Goal: Find specific page/section: Find specific page/section

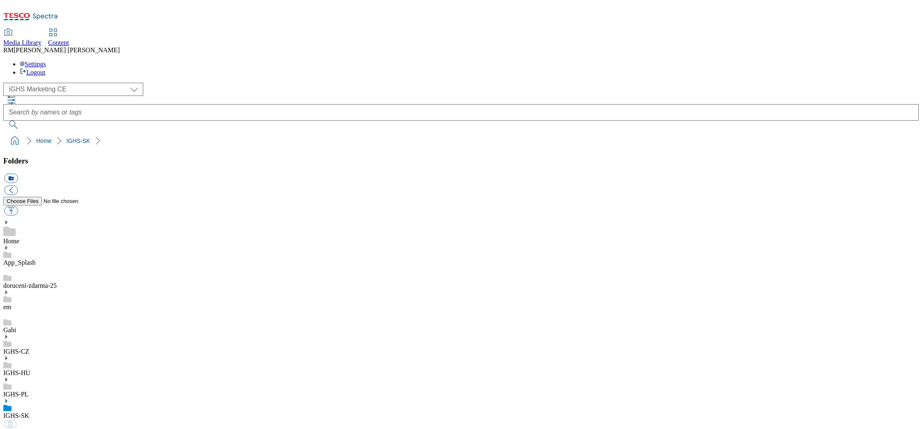
select select "flare-ighs-ce-mktg"
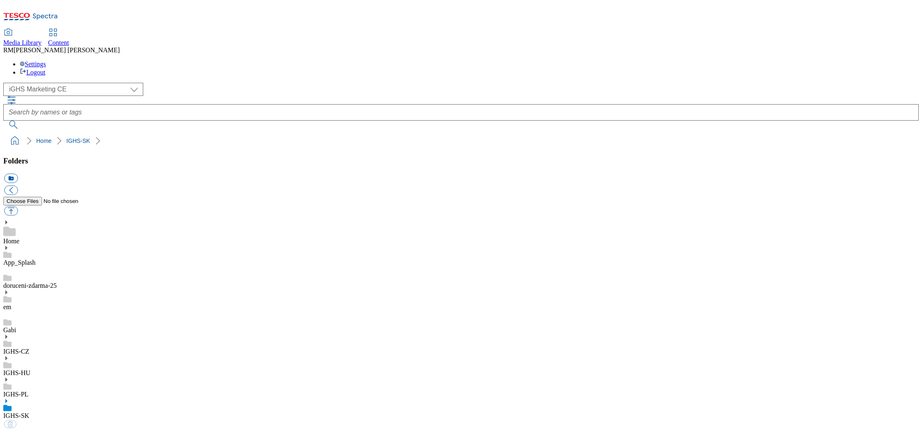
select select "flare-ighs-ce-mktg"
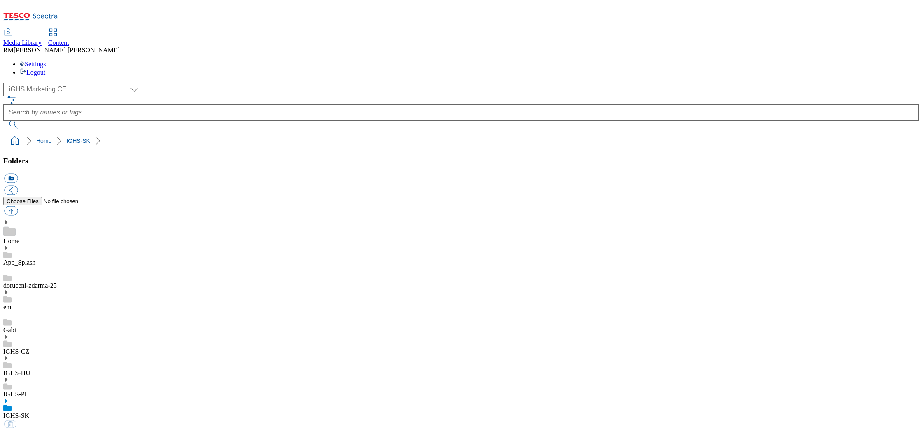
select select "flare-ighs-ce-mktg"
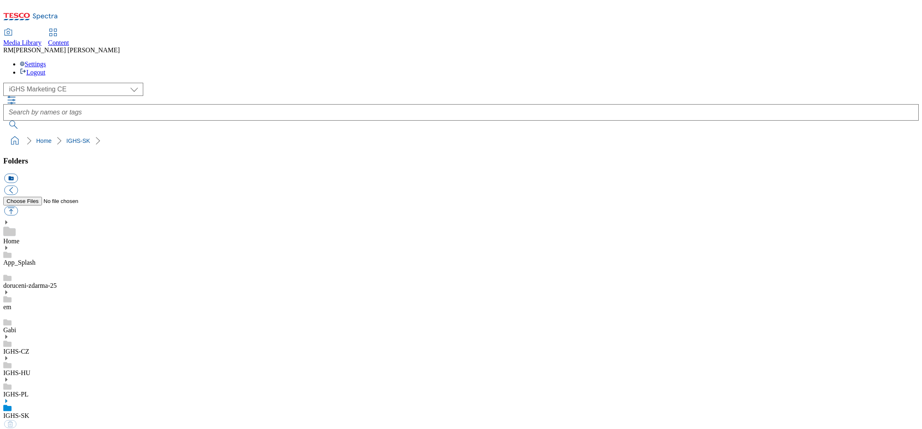
select select "flare-ighs-ce-mktg"
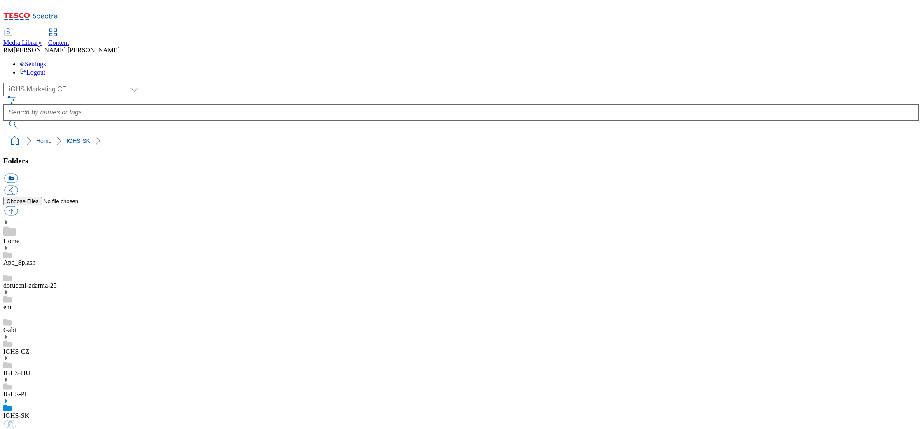
select select "flare-ighs-ce-mktg"
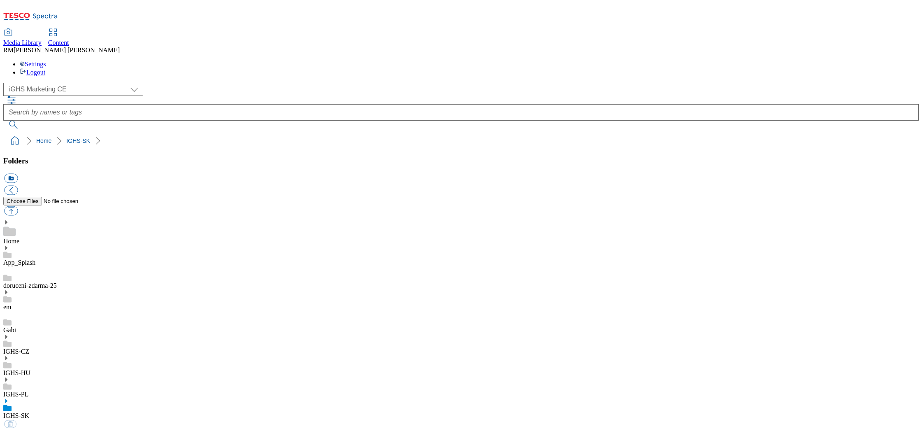
select select "flare-ighs-ce-mktg"
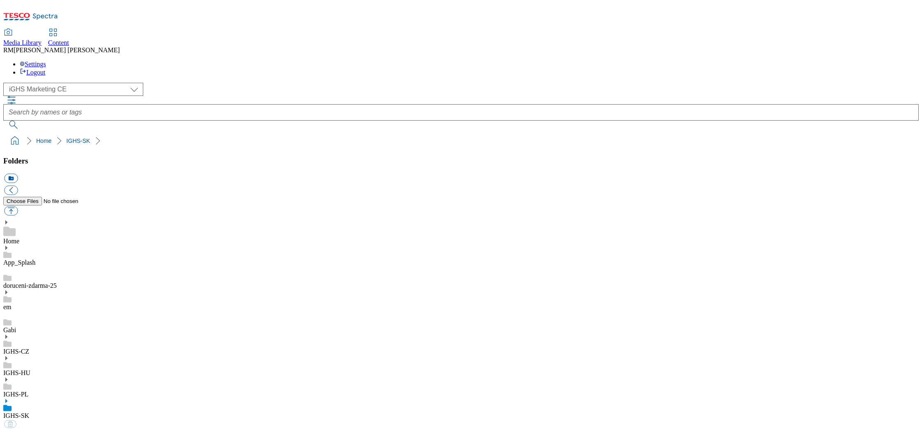
select select "flare-ighs-ce-mktg"
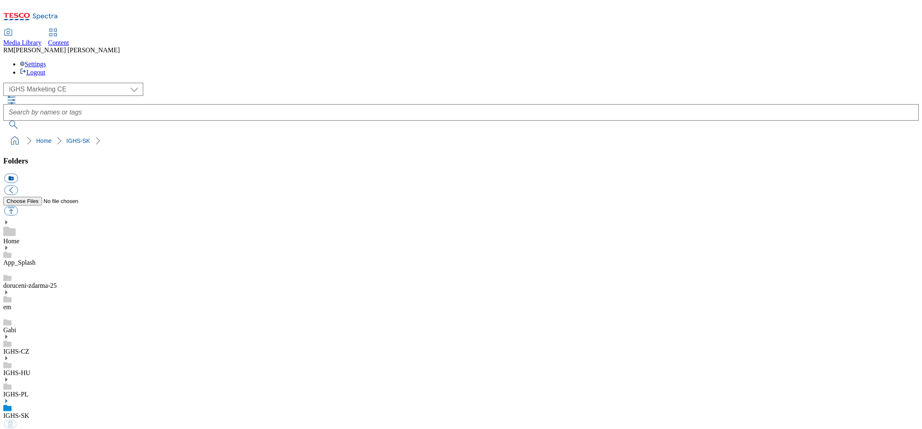
select select "flare-ighs-ce-mktg"
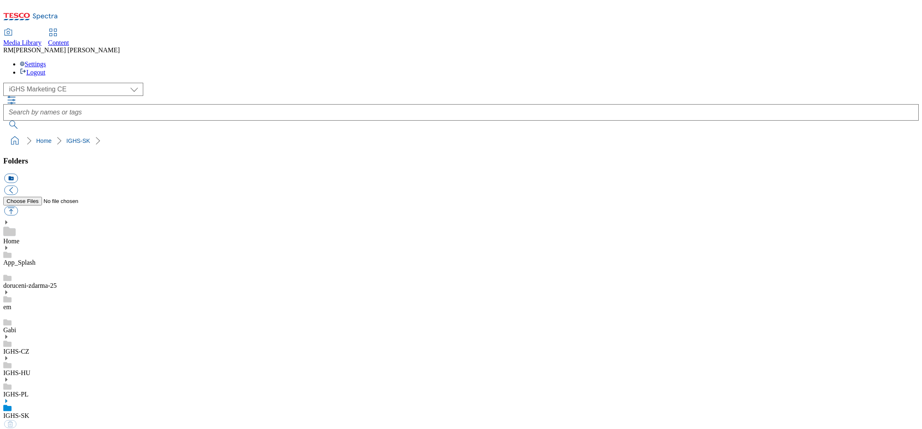
select select "flare-ighs-ce-mktg"
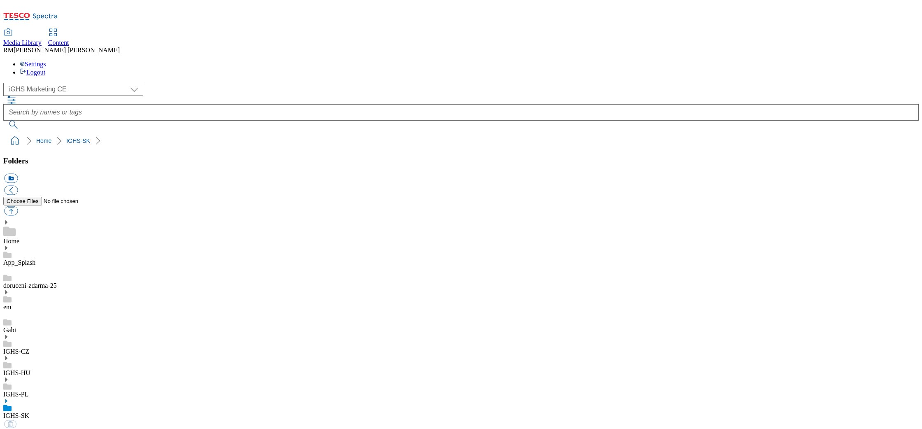
select select "flare-ighs-ce-mktg"
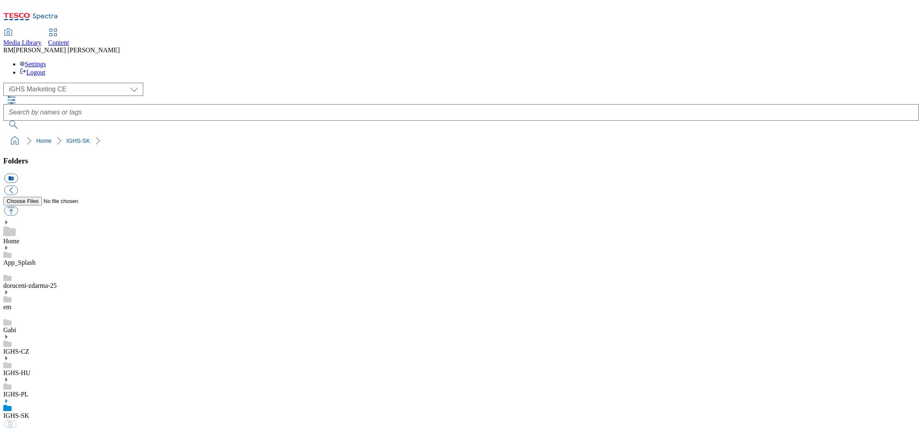
select select "flare-ighs-ce-mktg"
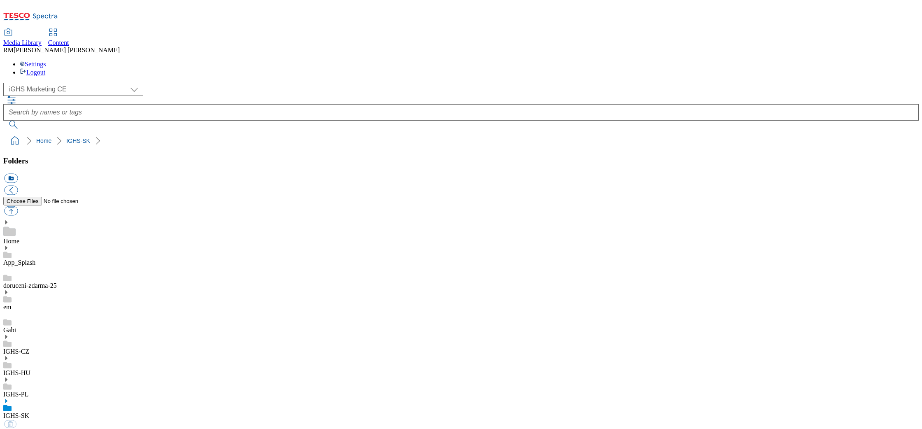
select select "flare-ighs-ce-mktg"
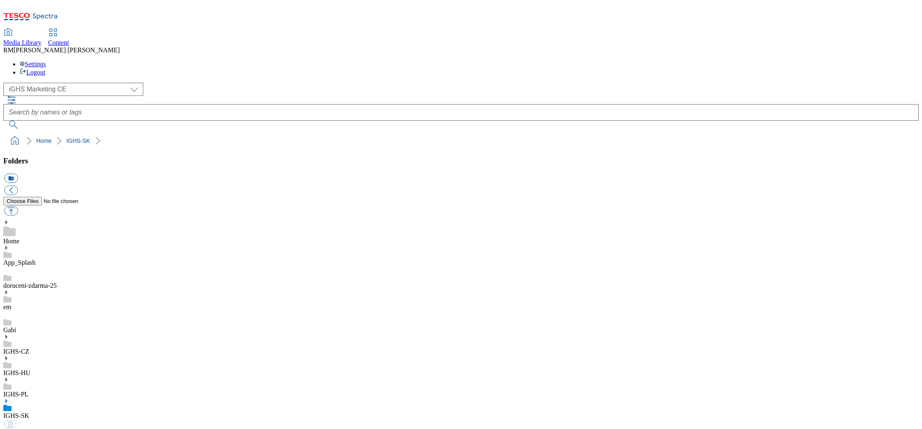
select select "flare-ighs-ce-mktg"
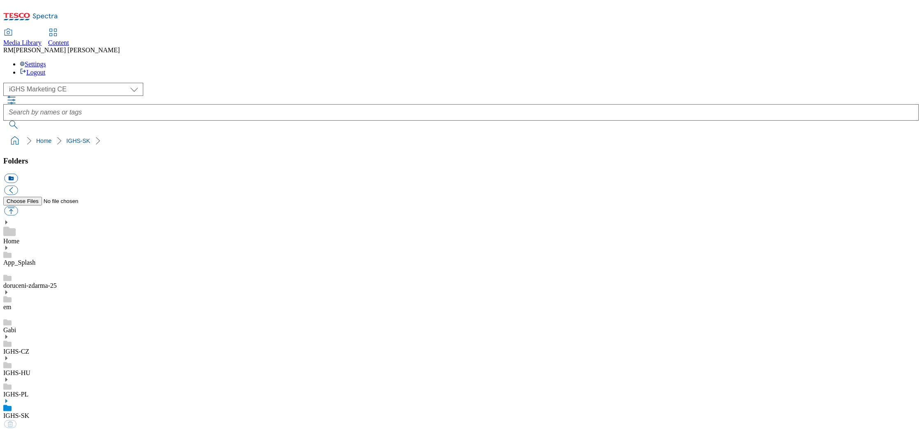
select select "flare-ighs-ce-mktg"
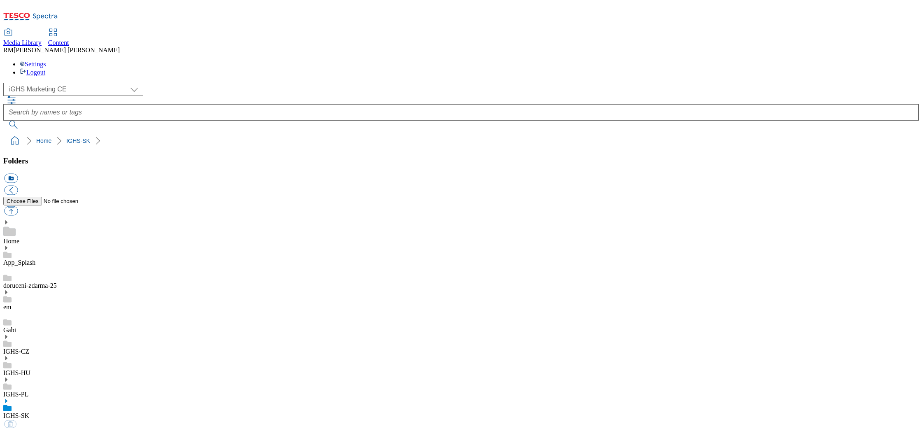
select select "flare-ighs-ce-mktg"
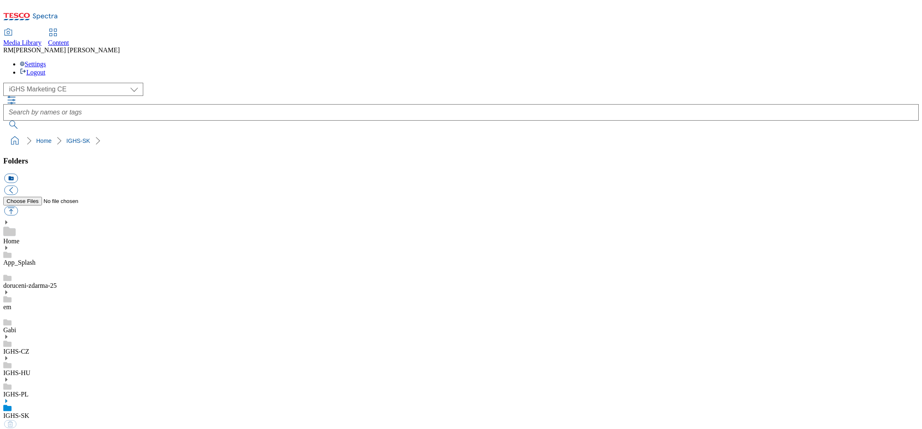
select select "flare-ighs-ce-mktg"
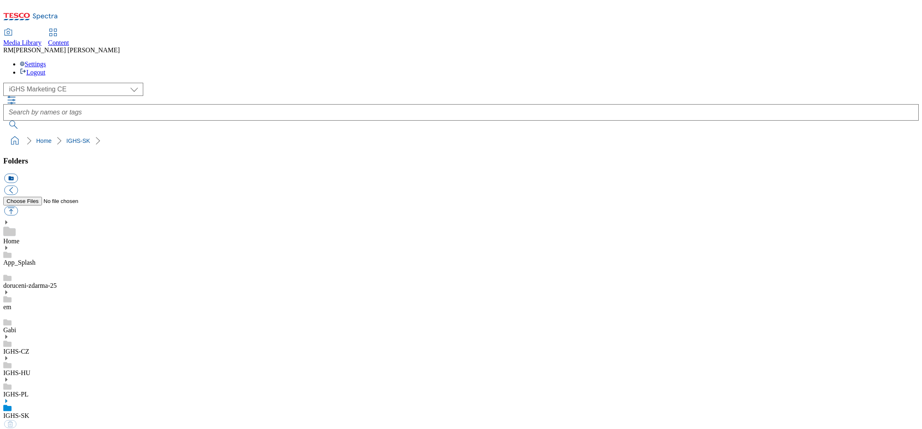
select select "flare-ighs-ce-mktg"
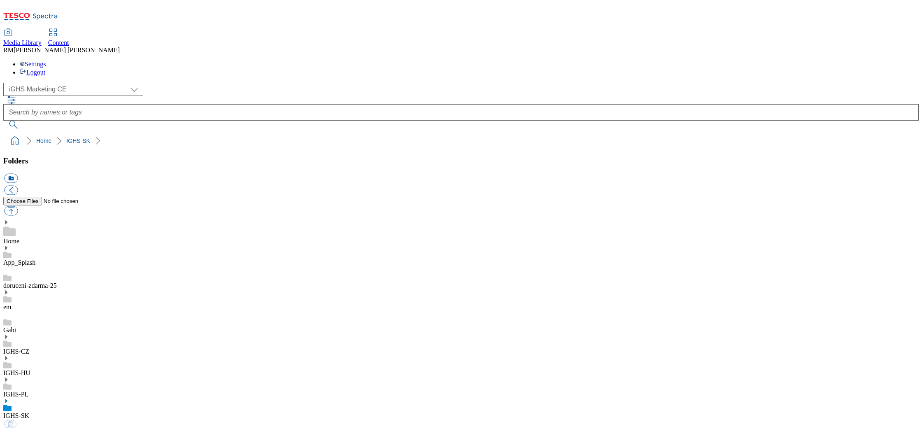
select select "flare-ighs-ce-mktg"
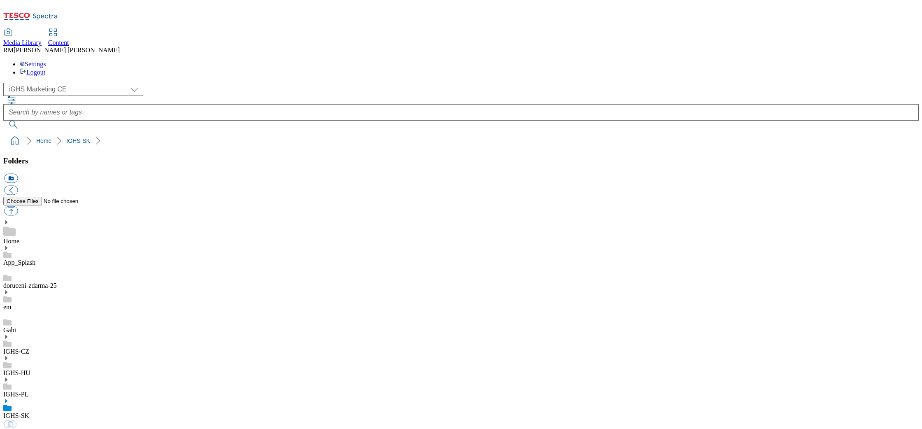
select select "flare-ighs-ce-mktg"
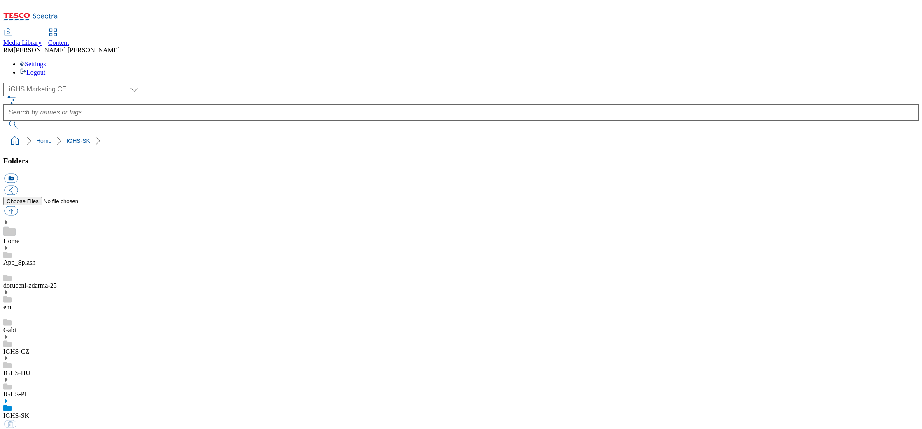
select select "flare-ighs-ce-mktg"
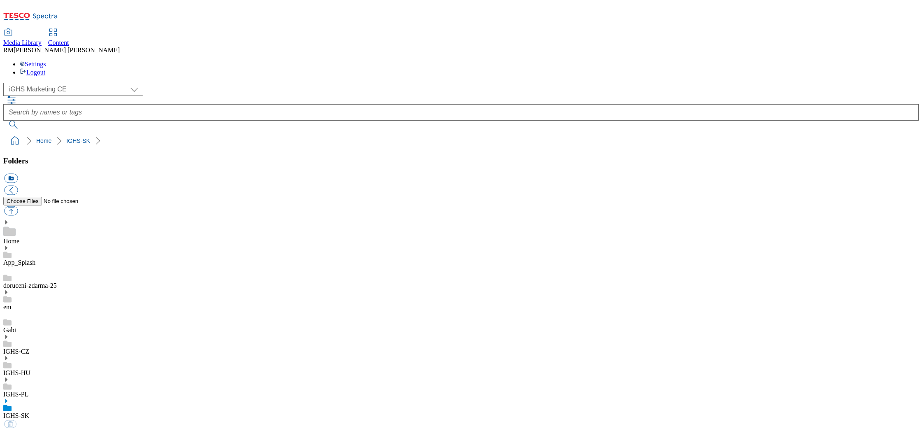
select select "flare-ighs-ce-mktg"
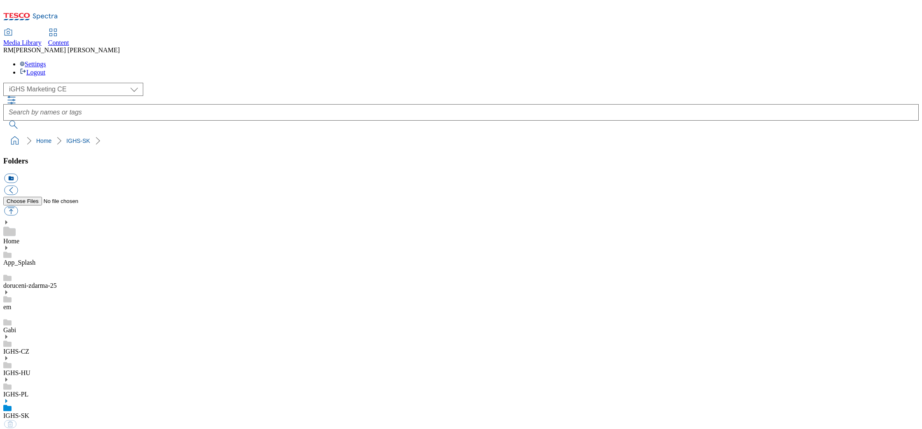
select select "flare-ighs-ce-mktg"
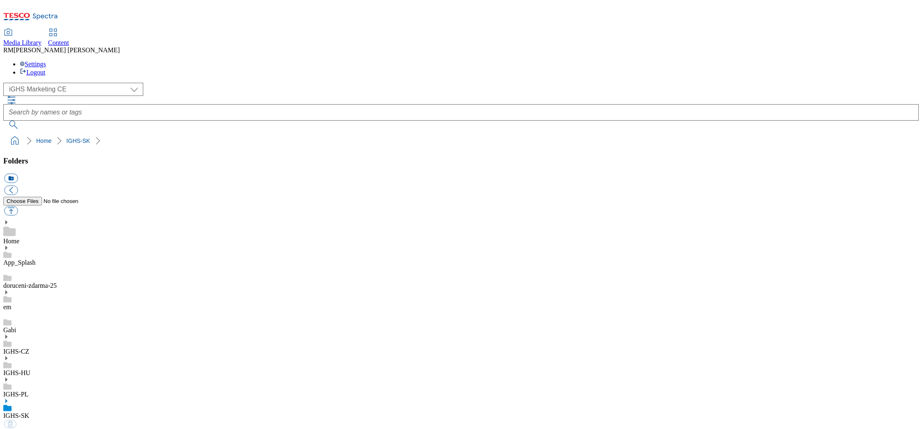
select select "flare-ighs-ce-mktg"
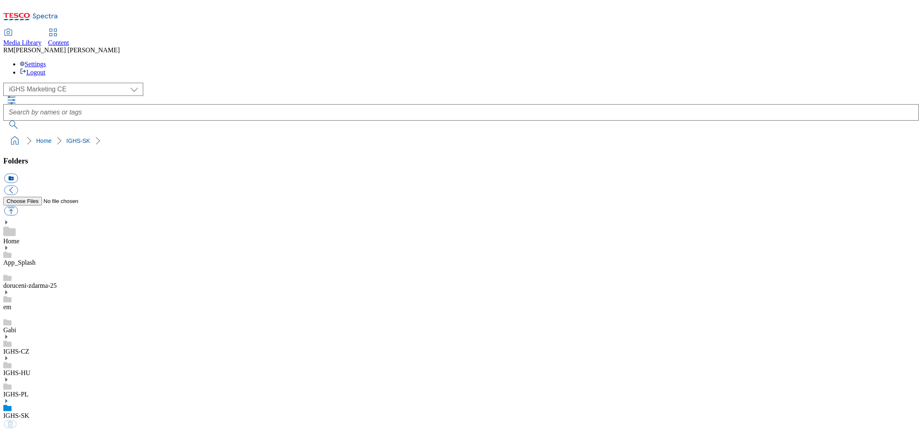
select select "flare-ighs-ce-mktg"
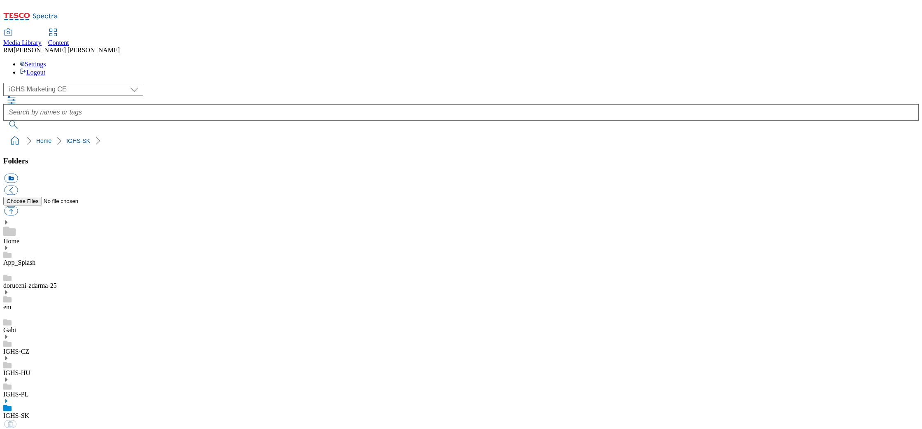
select select "flare-ighs-ce-mktg"
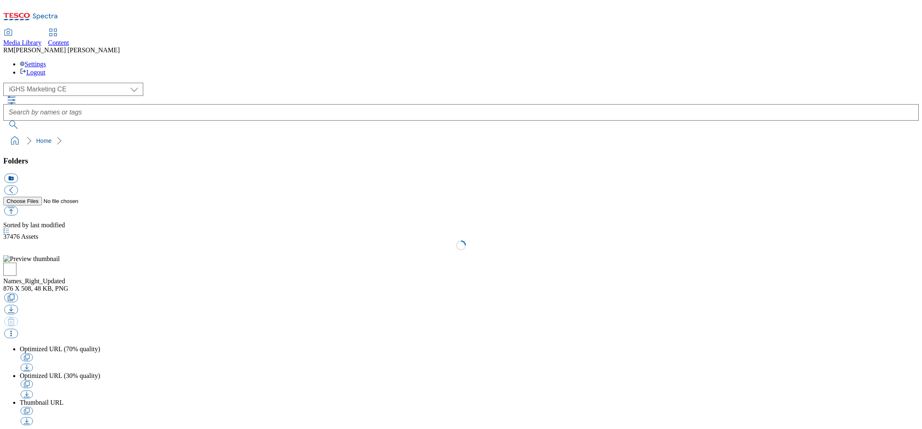
select select "flare-ighs-ce-mktg"
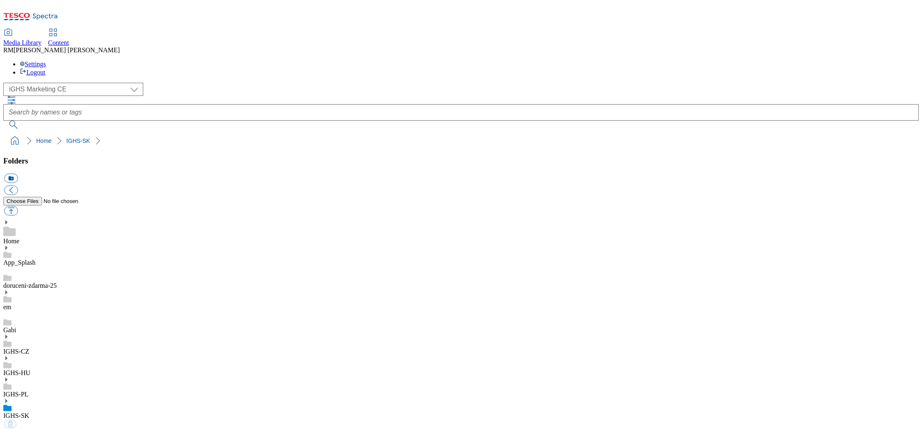
select select "flare-ighs-ce-mktg"
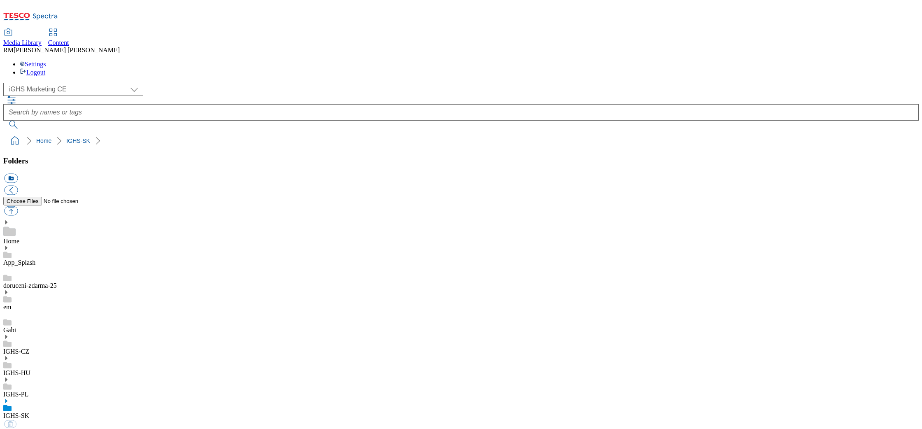
select select "flare-ighs-ce-mktg"
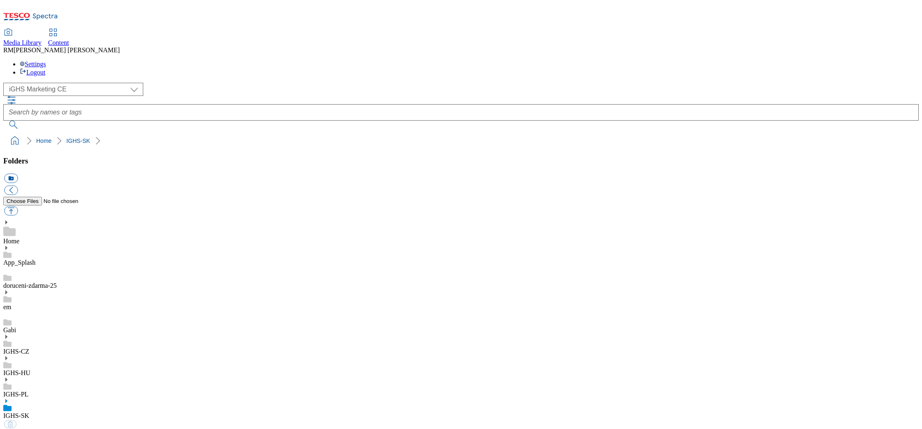
select select "flare-ighs-ce-mktg"
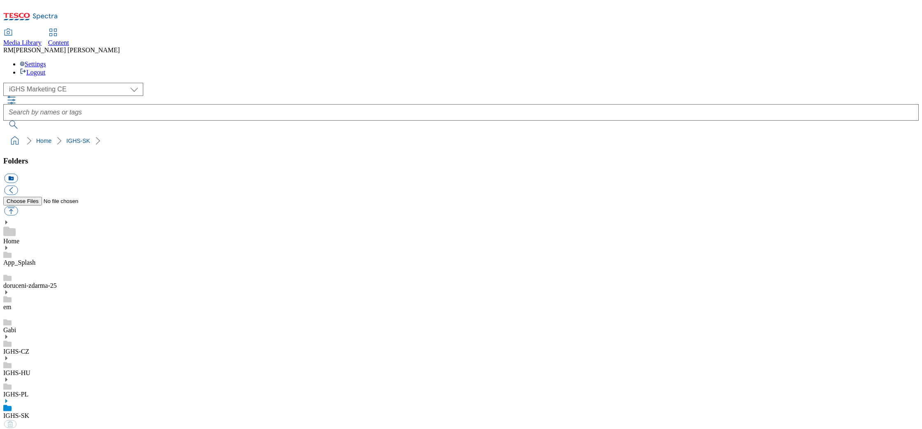
select select "flare-ighs-ce-mktg"
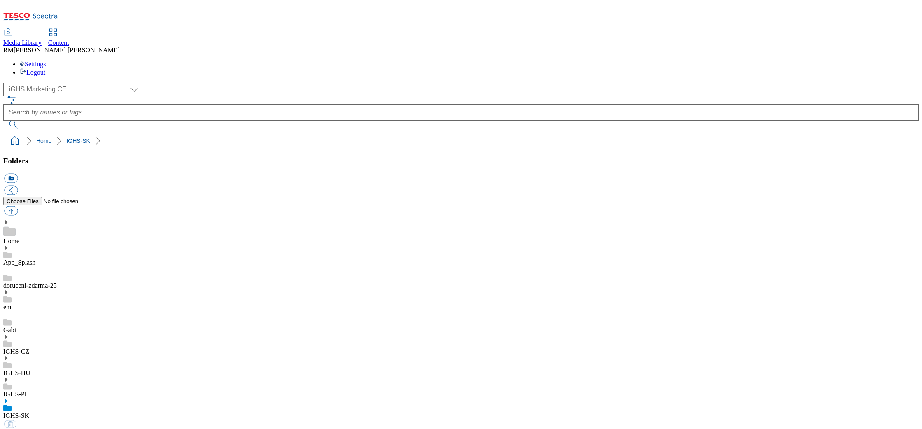
select select "flare-ighs-ce-mktg"
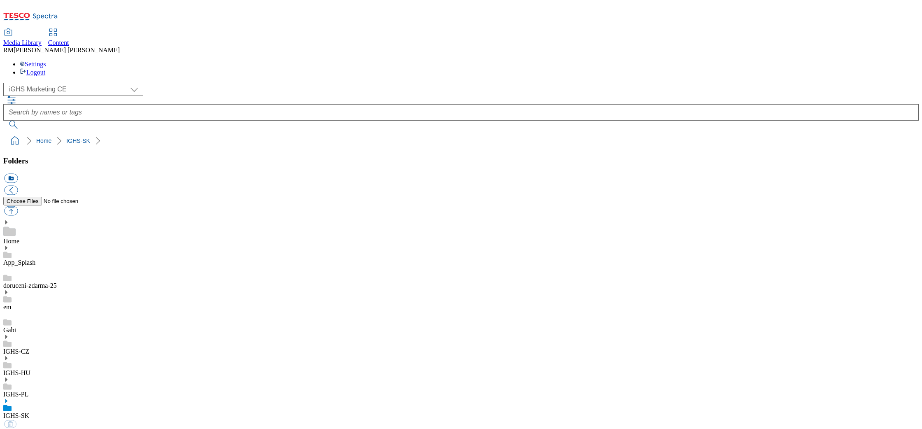
select select "flare-ighs-ce-mktg"
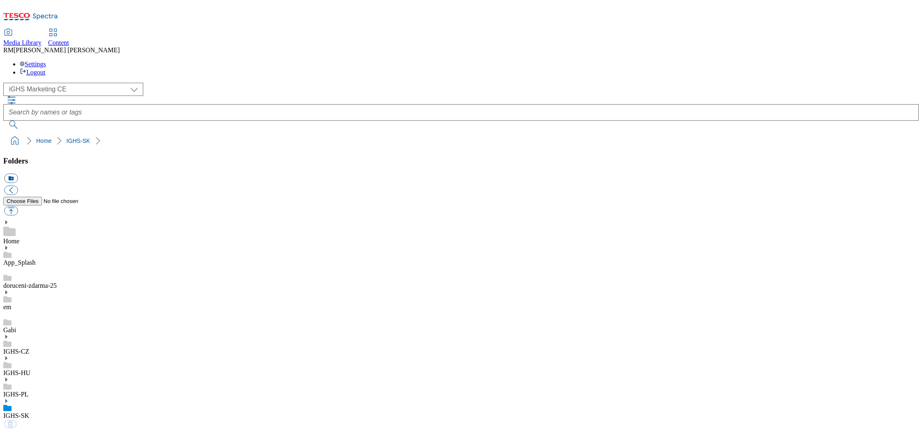
select select "flare-ighs-ce-mktg"
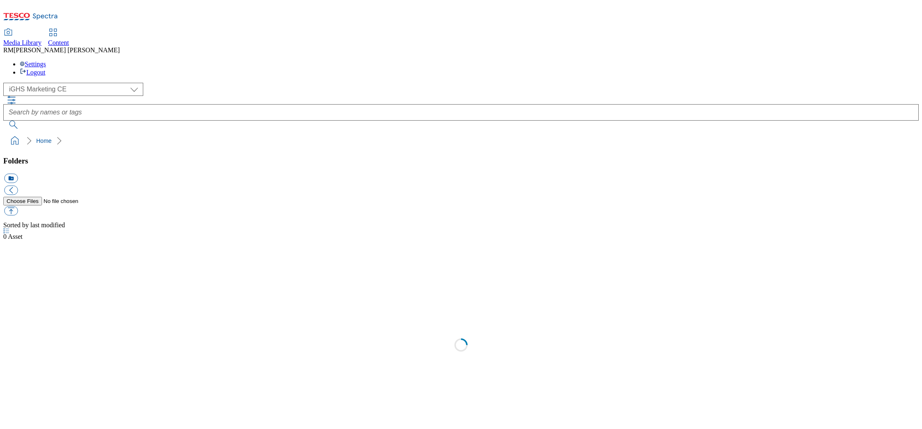
select select "flare-ighs-ce-mktg"
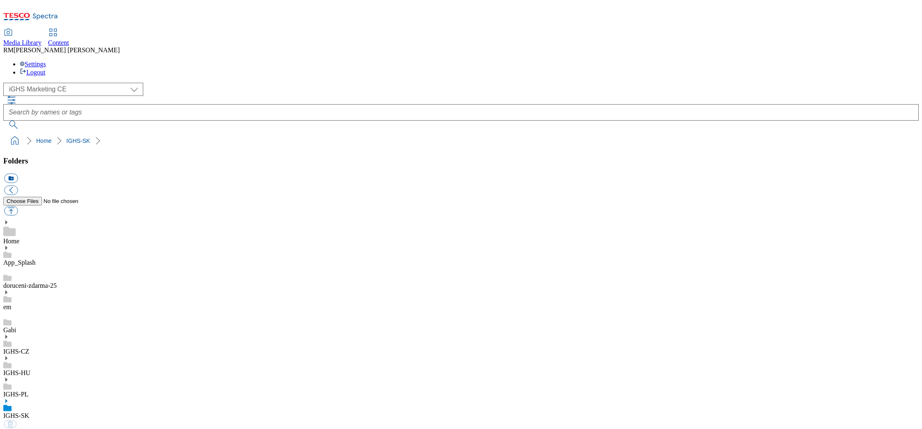
select select "flare-ighs-ce-mktg"
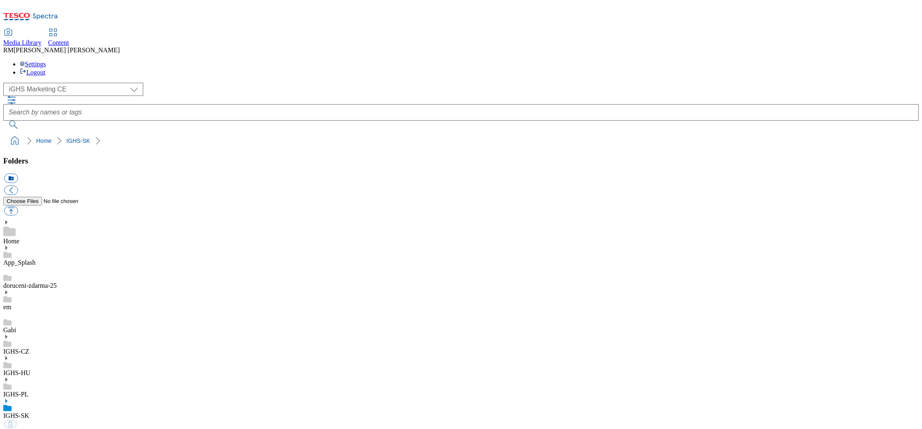
select select "flare-ighs-ce-mktg"
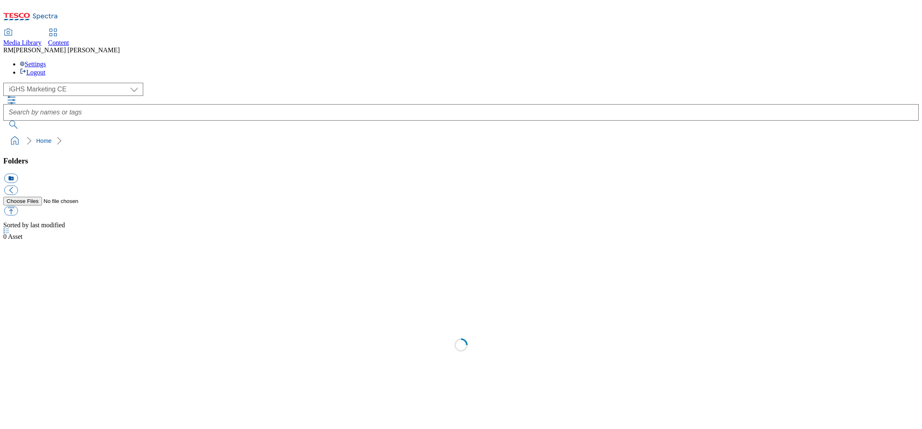
select select "flare-ighs-ce-mktg"
